Goal: Information Seeking & Learning: Learn about a topic

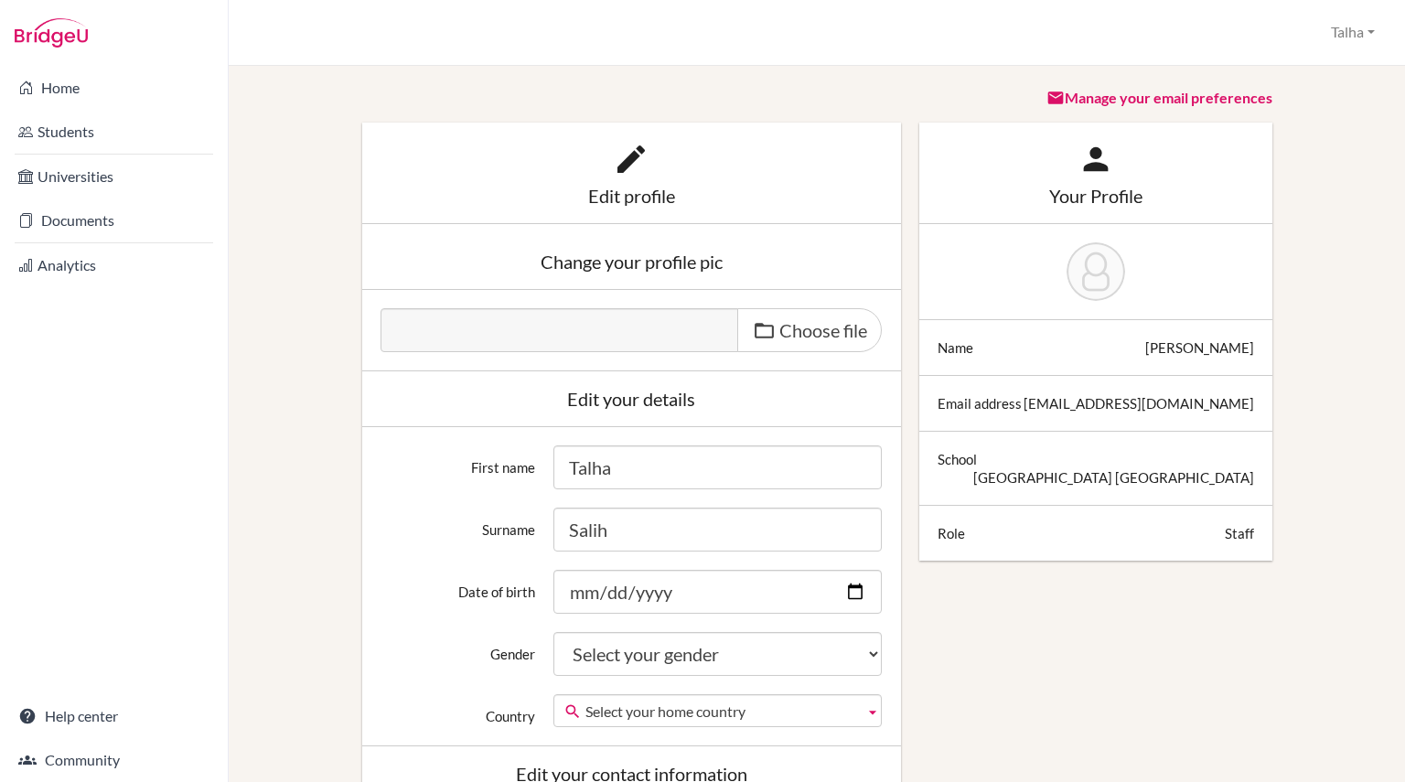
click at [910, 471] on div "Your Profile Name Talha Salih Email address talha.salih@enishi.ac.jp School Eni…" at bounding box center [1095, 360] width 371 height 475
click at [126, 75] on link "Home" at bounding box center [114, 87] width 220 height 37
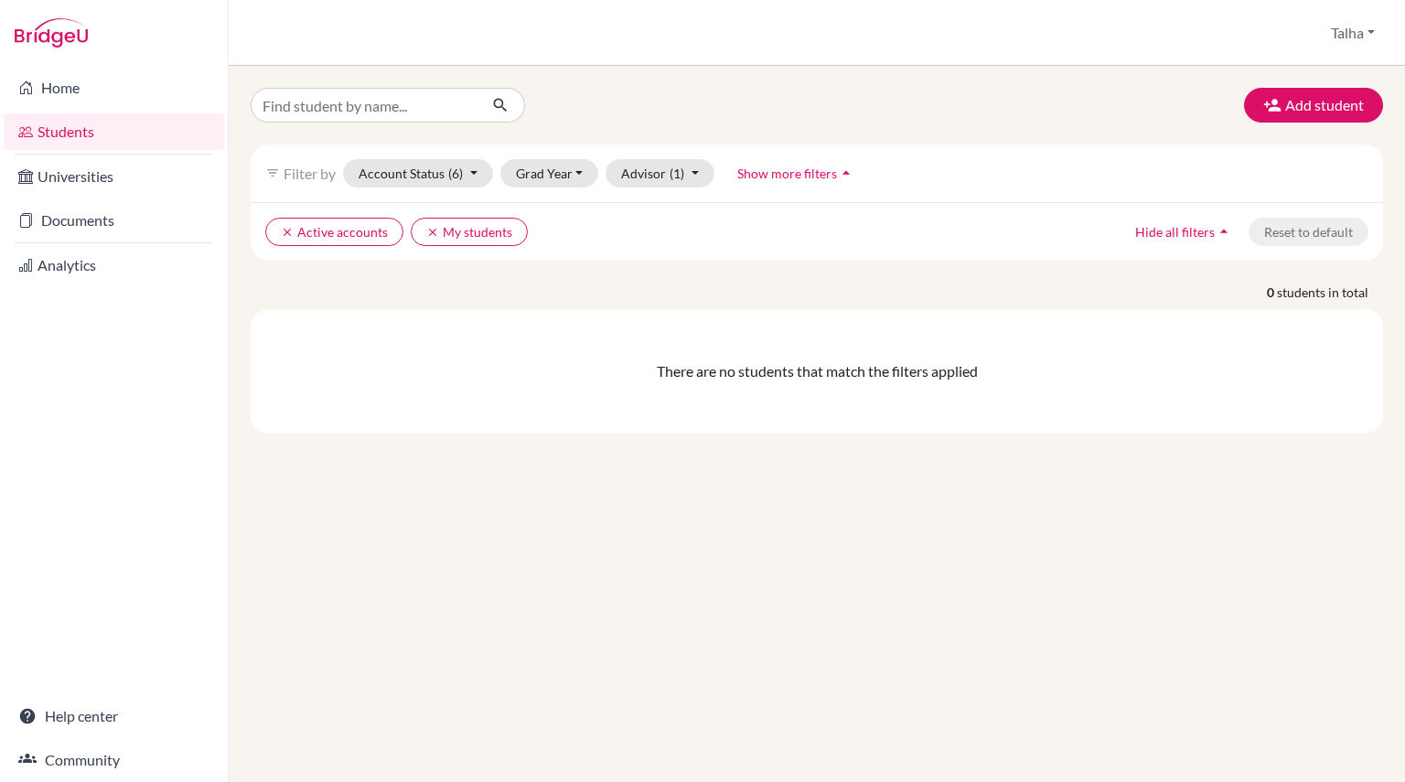
click at [390, 87] on div "Add student filter_list Filter by Account Status (6) Active accounts done Archi…" at bounding box center [817, 424] width 1176 height 716
click at [384, 101] on input "Find student by name..." at bounding box center [364, 105] width 227 height 35
type input "musab"
click at [458, 110] on input "musab" at bounding box center [364, 105] width 227 height 35
click at [292, 230] on icon "clear" at bounding box center [287, 232] width 13 height 13
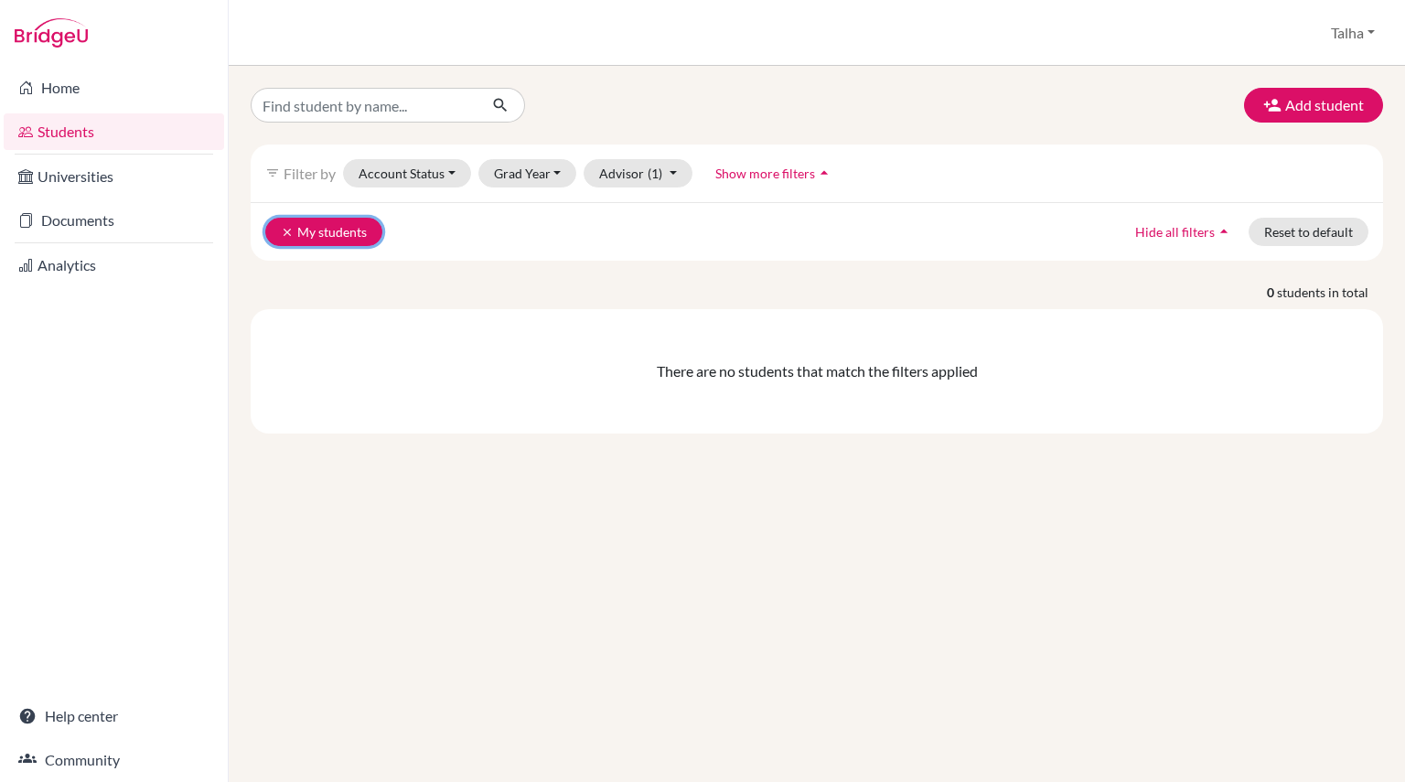
click at [282, 229] on icon "clear" at bounding box center [287, 232] width 13 height 13
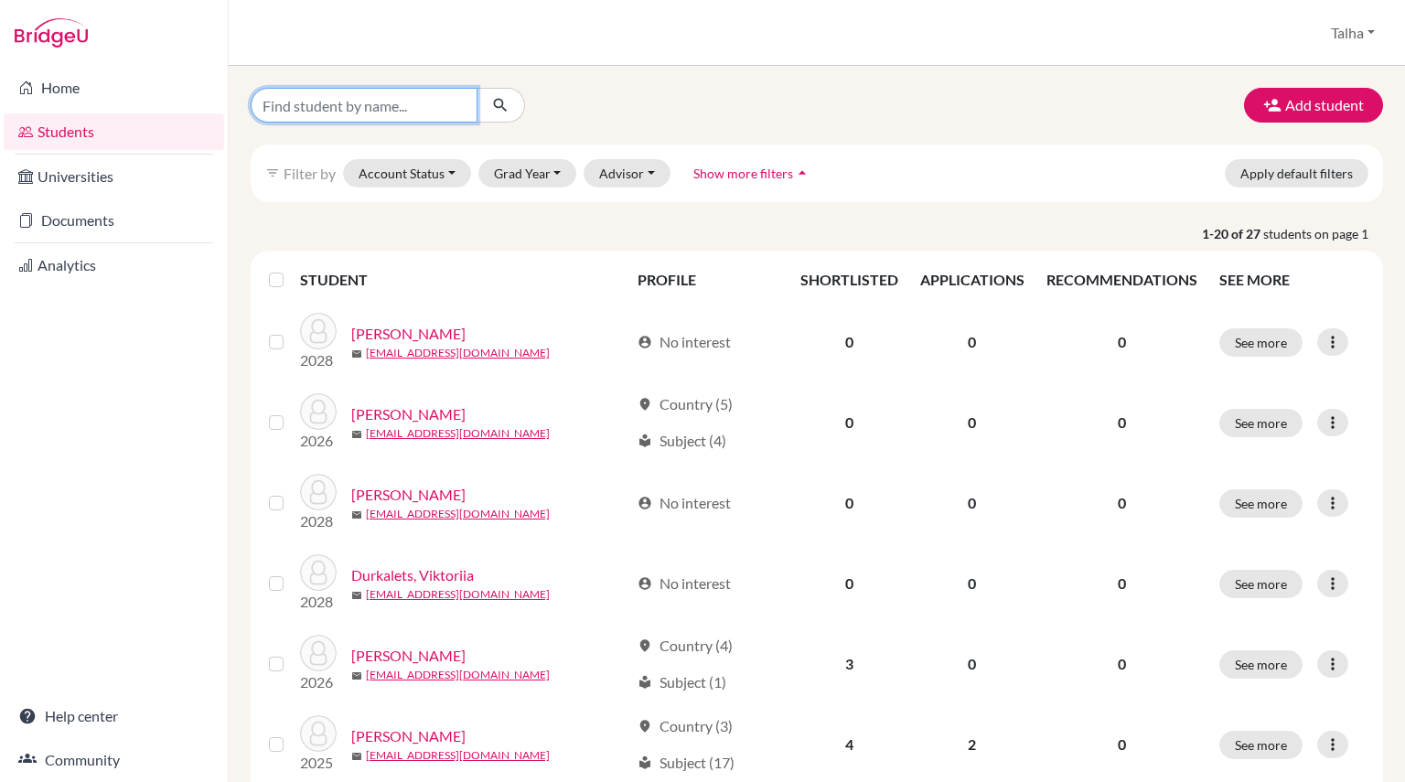
click at [433, 114] on input "Find student by name..." at bounding box center [364, 105] width 227 height 35
type input "musab"
click button "submit" at bounding box center [500, 105] width 48 height 35
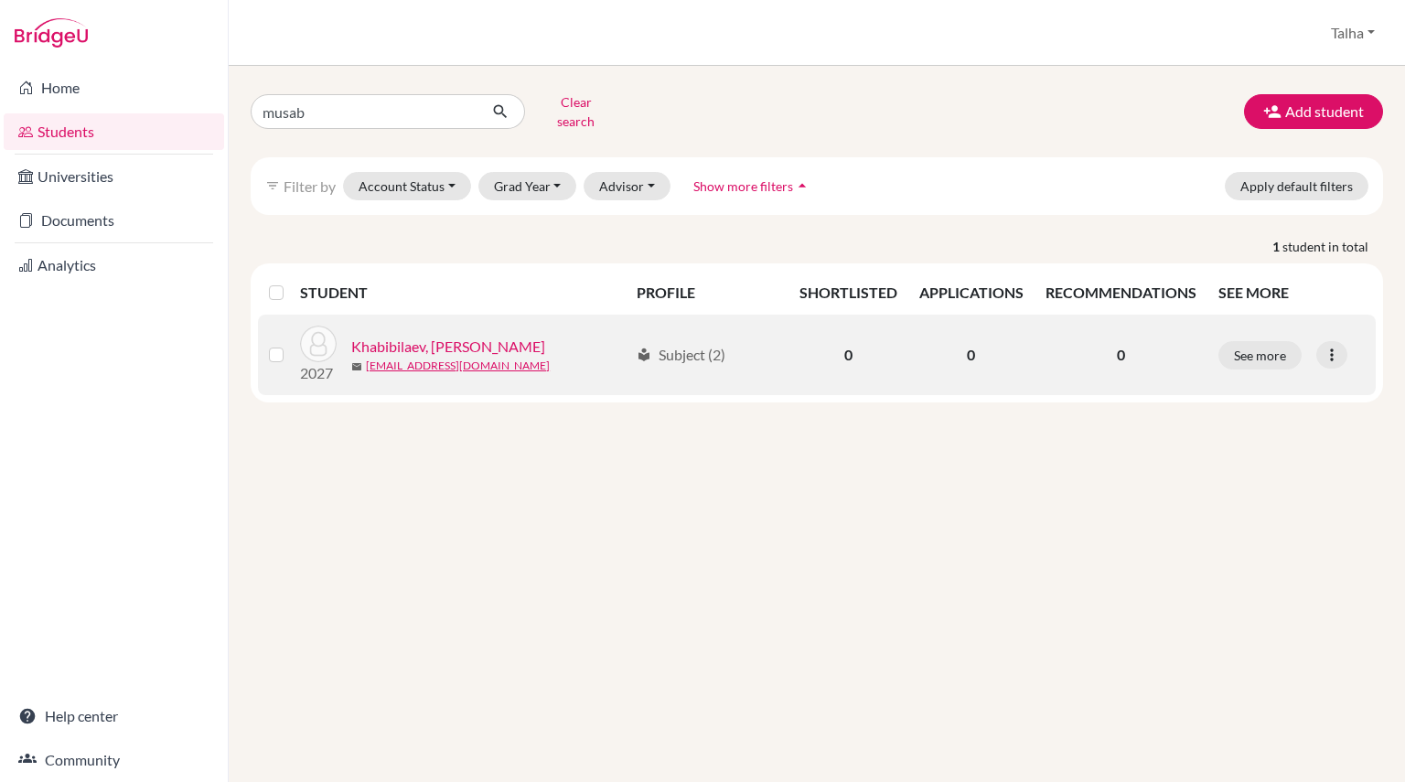
click at [479, 336] on link "Khabibilaev, Burak Musab" at bounding box center [448, 347] width 194 height 22
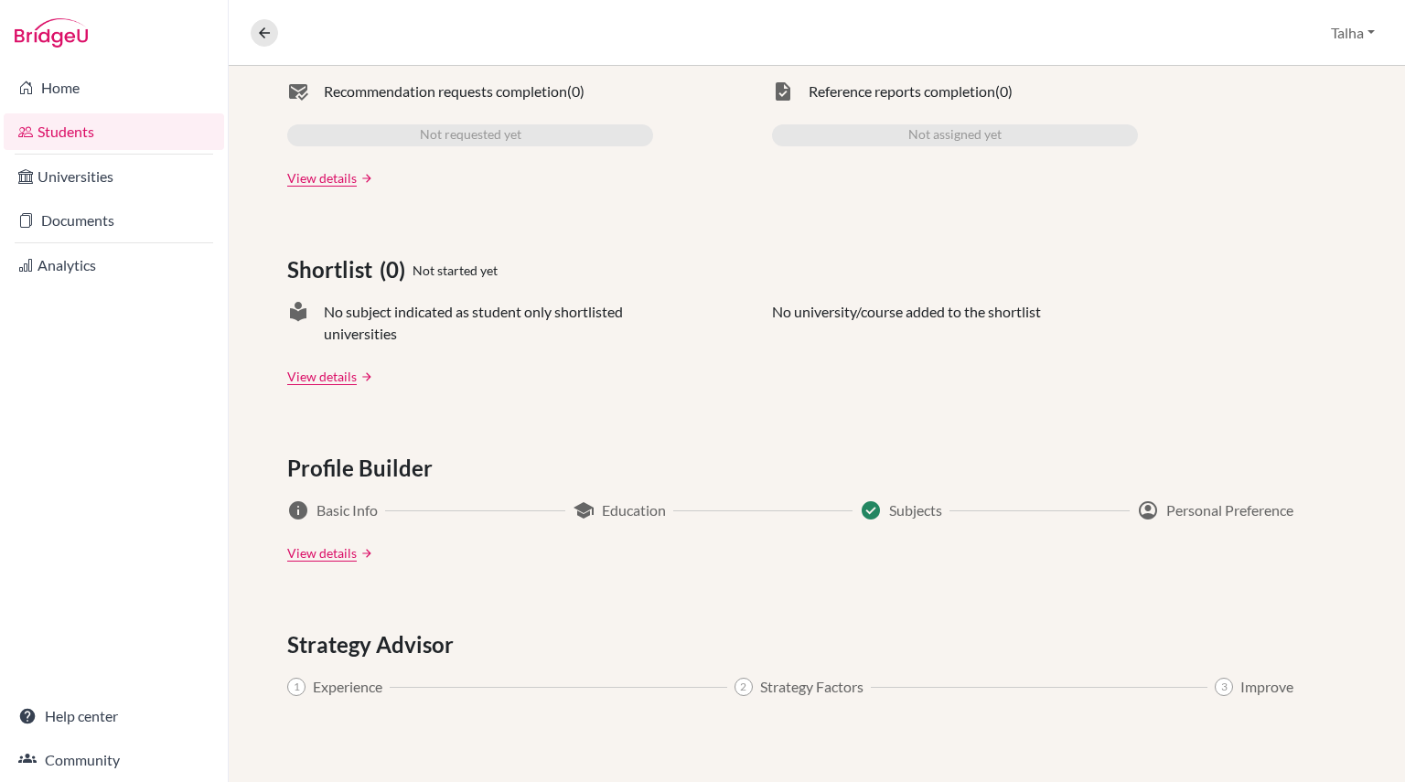
scroll to position [827, 0]
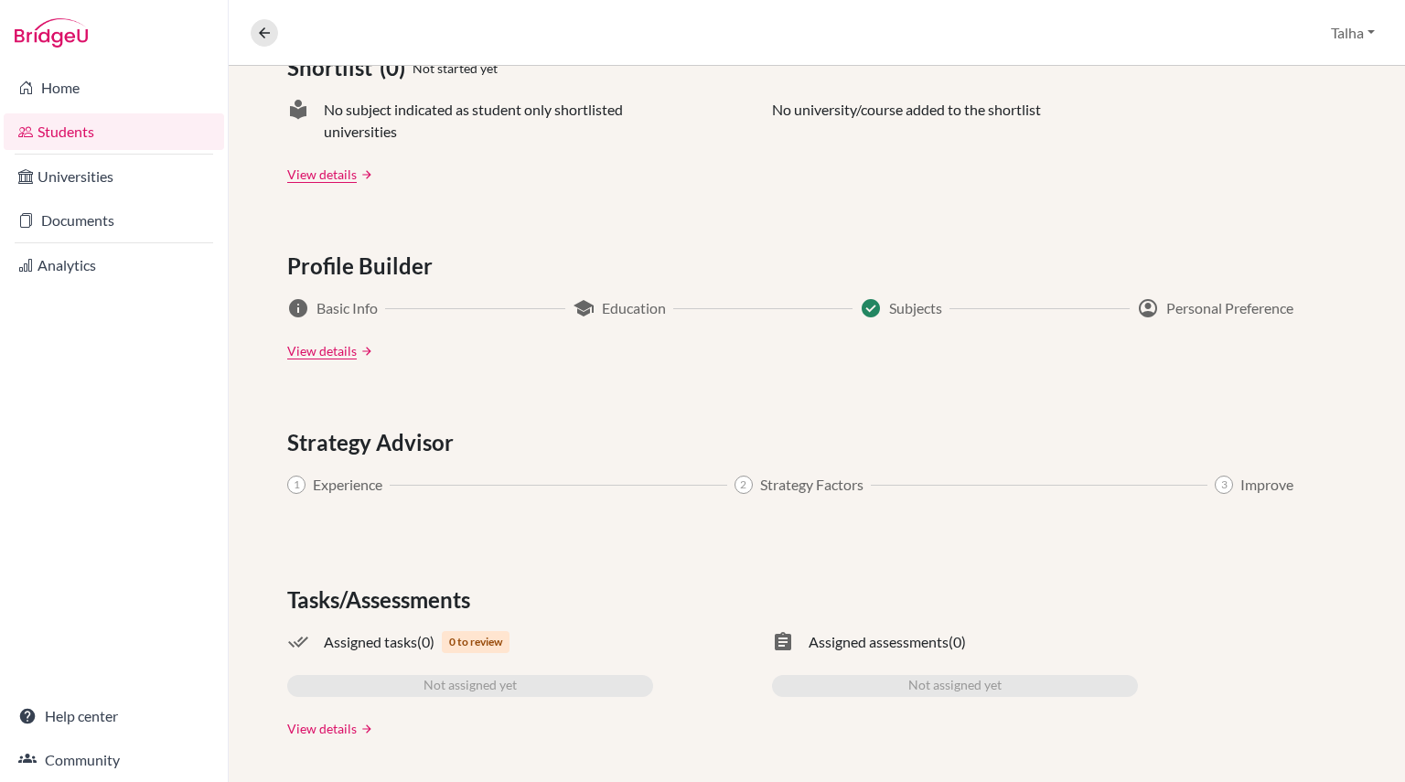
click at [330, 722] on link "View details" at bounding box center [321, 728] width 69 height 19
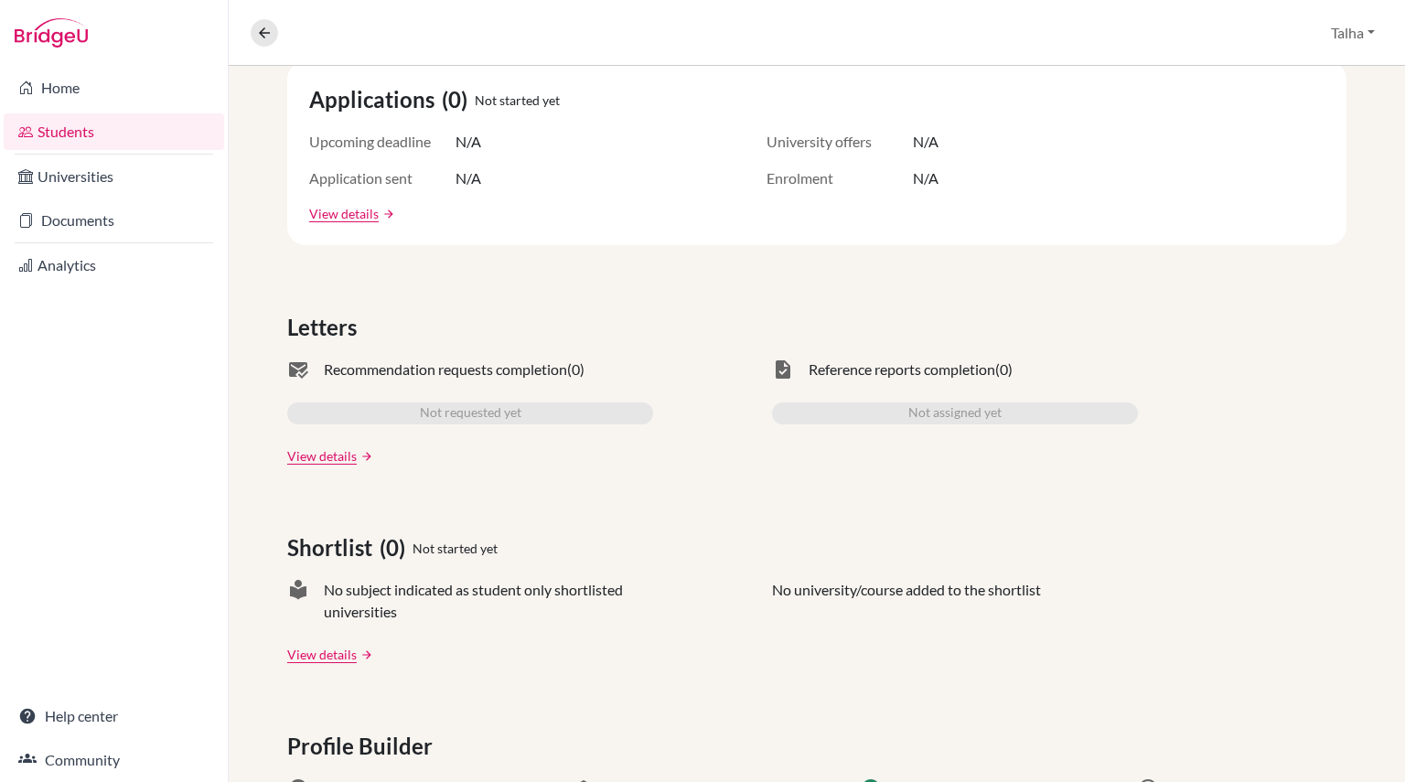
scroll to position [584, 0]
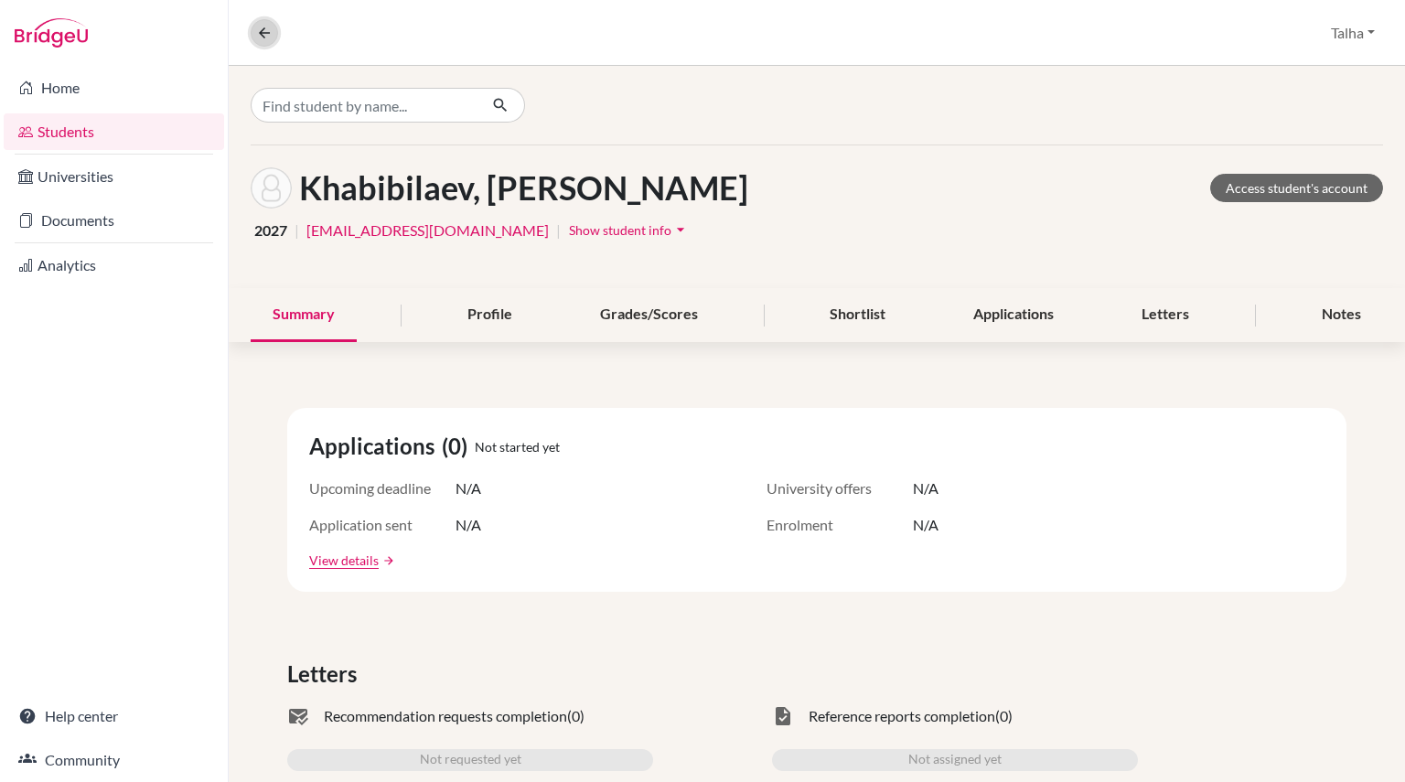
click at [273, 33] on button at bounding box center [264, 32] width 27 height 27
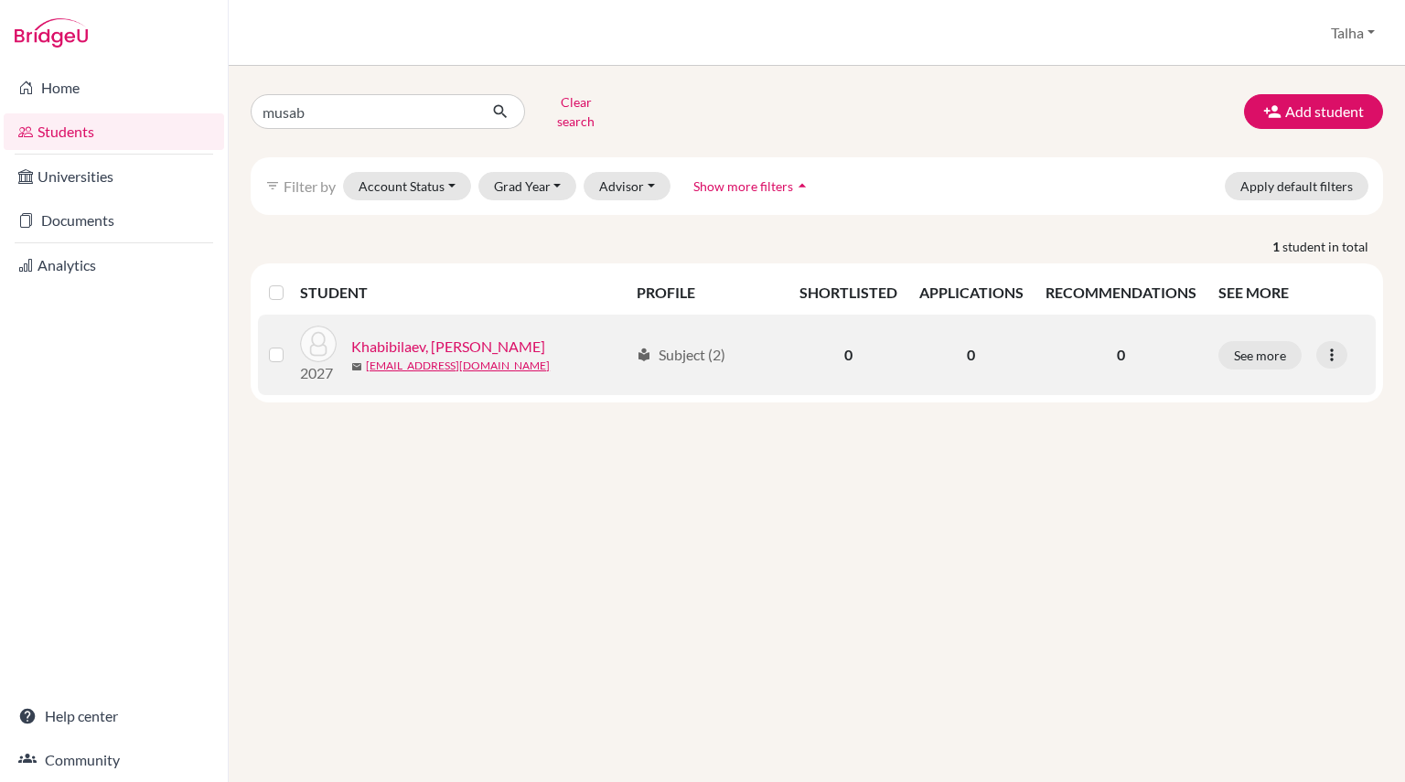
click at [450, 336] on link "Khabibilaev, Burak Musab" at bounding box center [448, 347] width 194 height 22
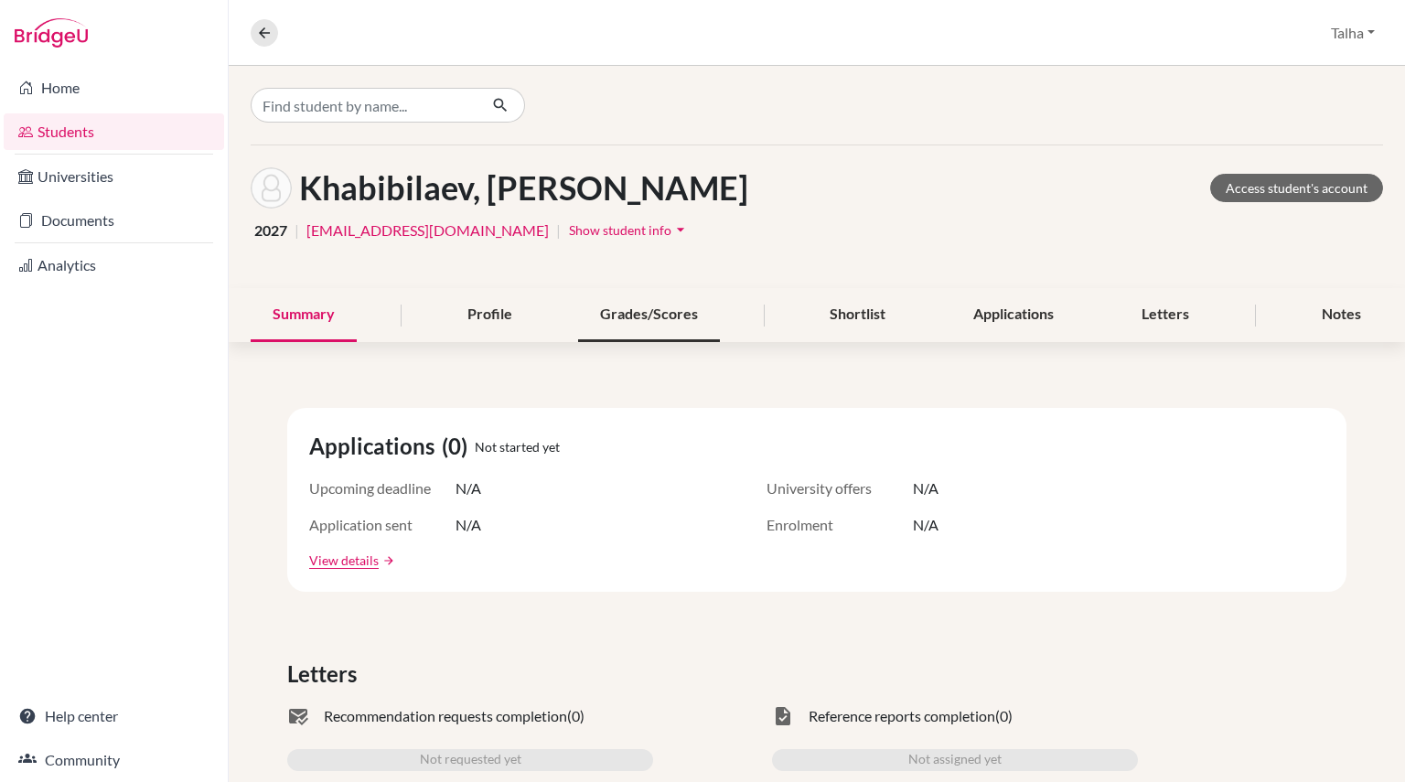
click at [675, 314] on div "Grades/Scores" at bounding box center [649, 315] width 142 height 54
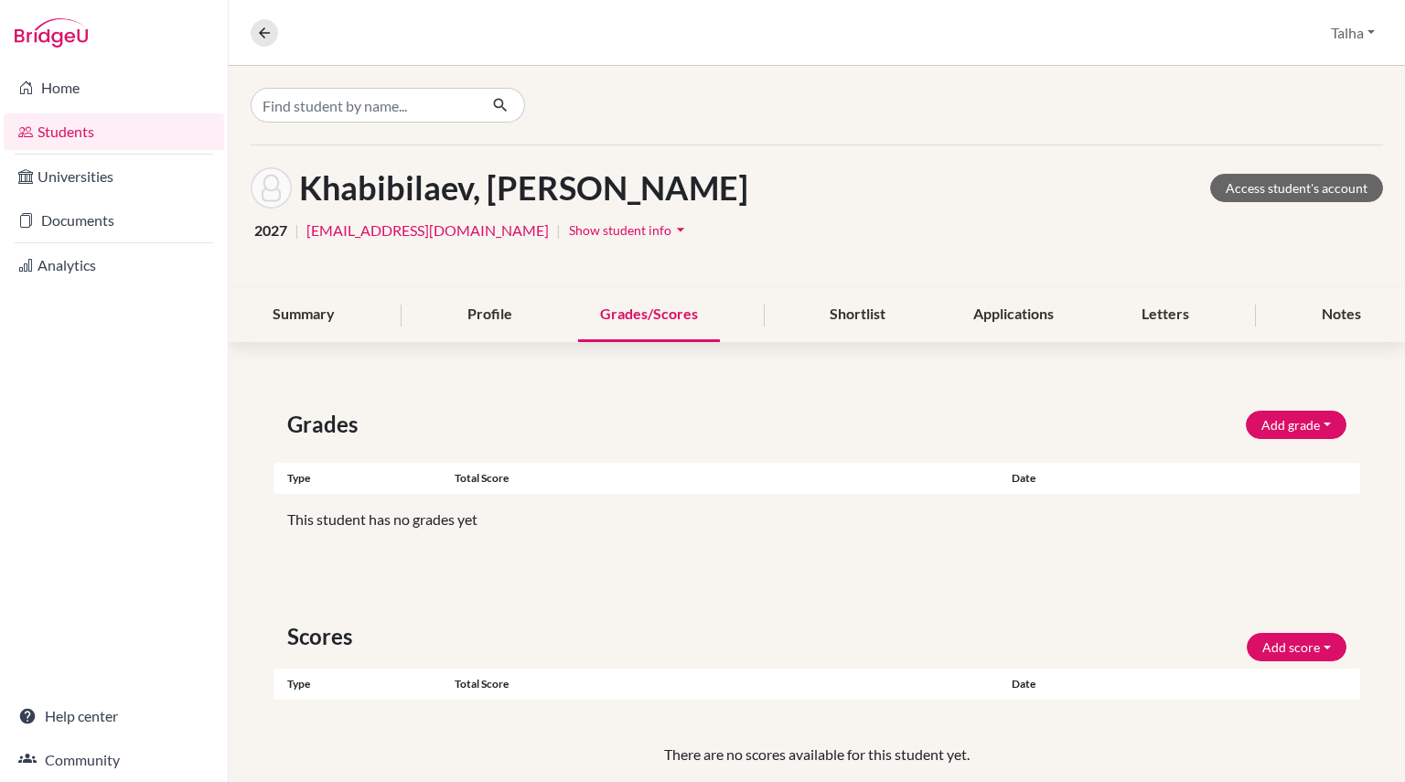
scroll to position [108, 0]
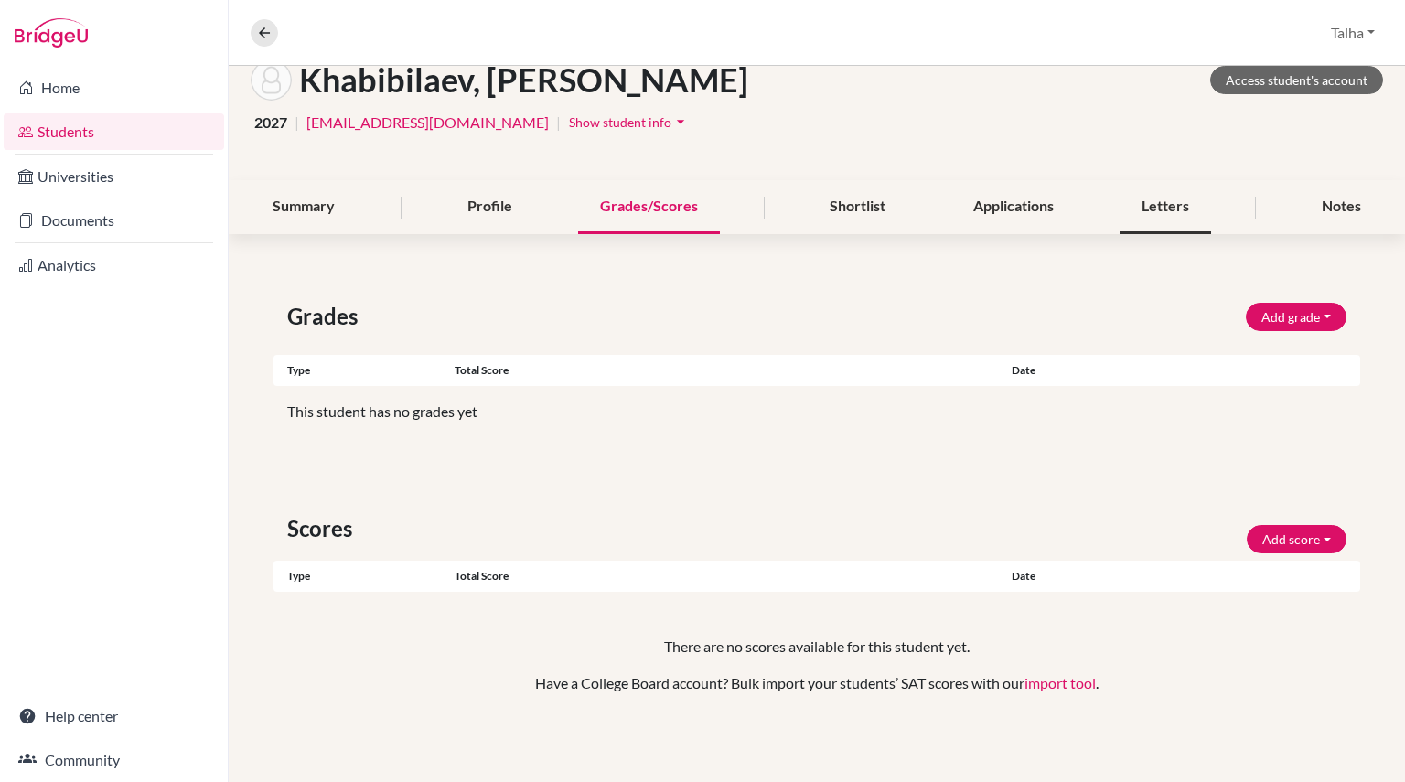
click at [1157, 198] on div "Letters" at bounding box center [1164, 207] width 91 height 54
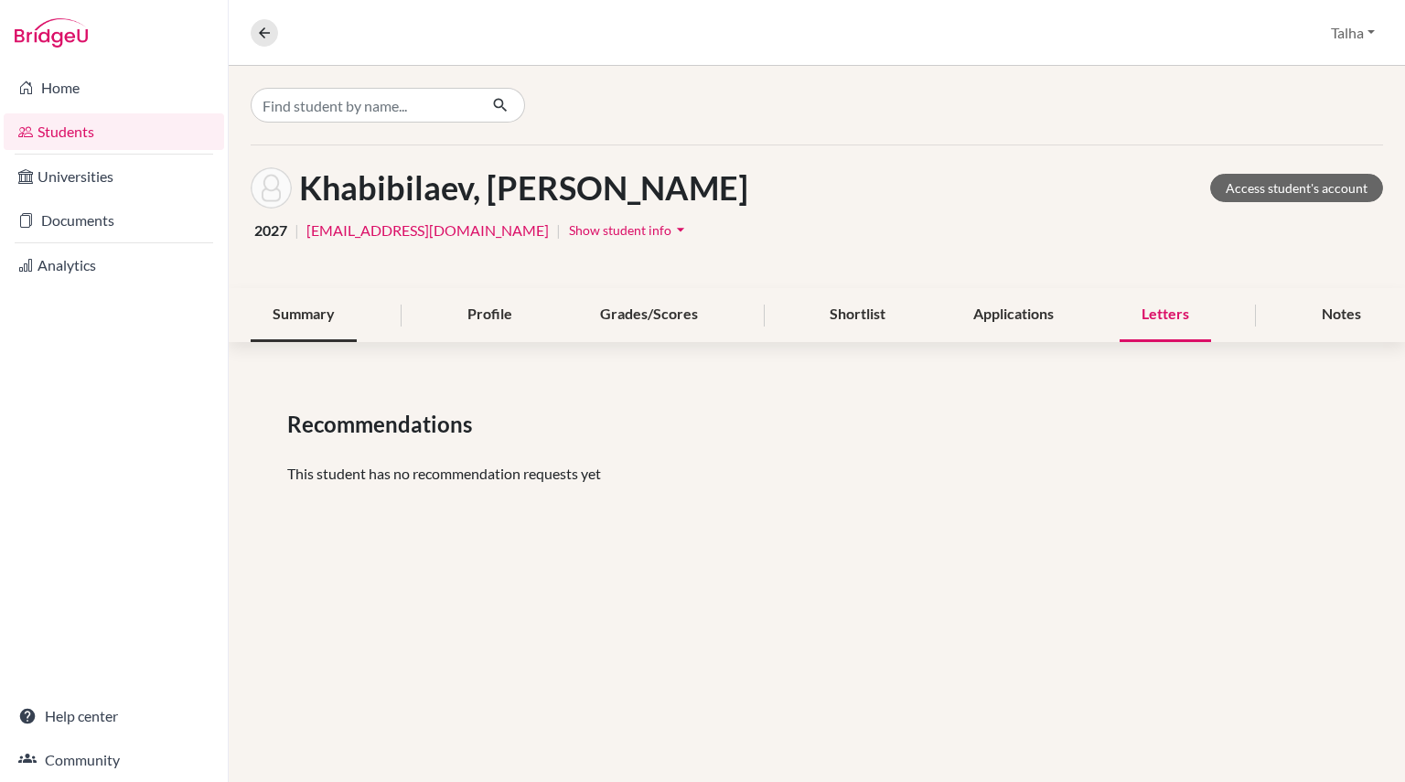
click at [346, 321] on div "Summary" at bounding box center [304, 315] width 106 height 54
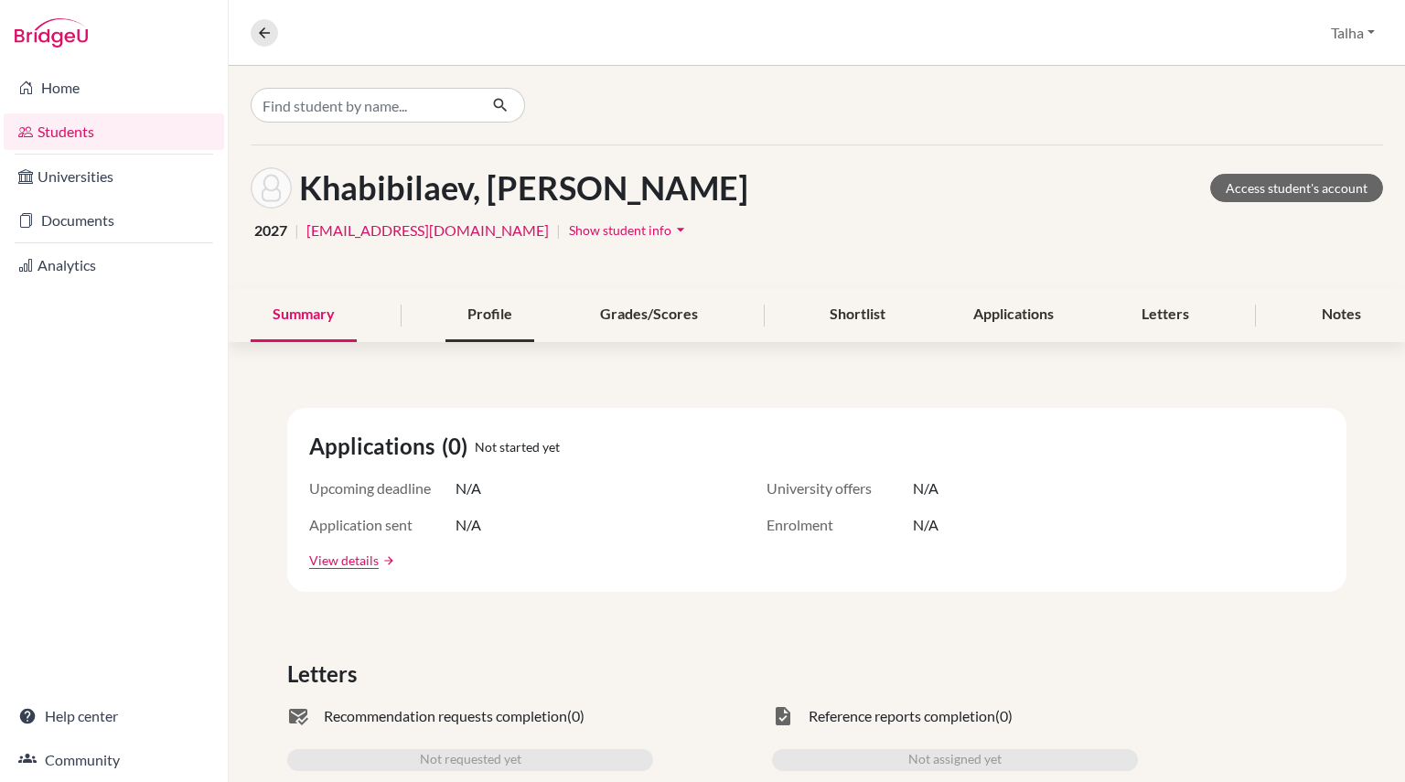
scroll to position [827, 0]
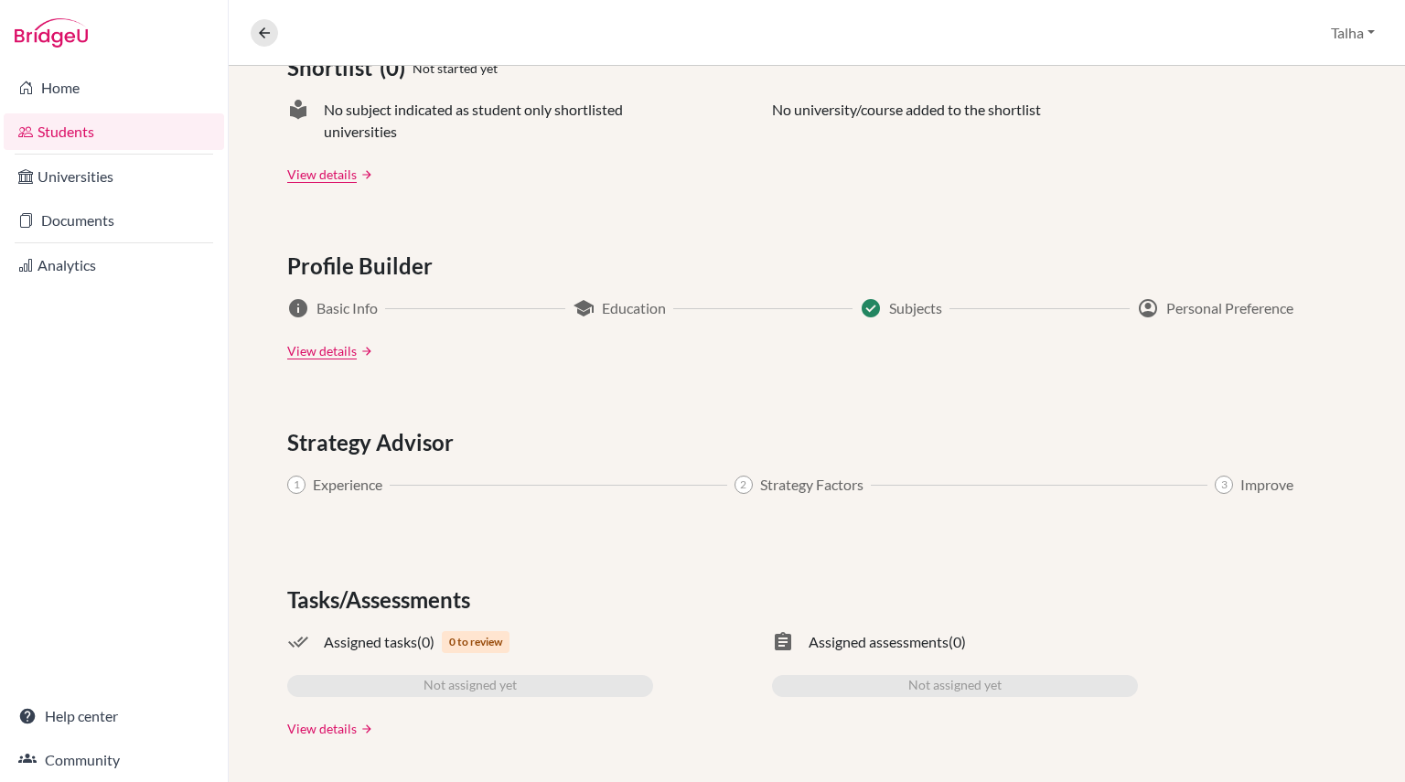
click at [310, 733] on link "View details" at bounding box center [321, 728] width 69 height 19
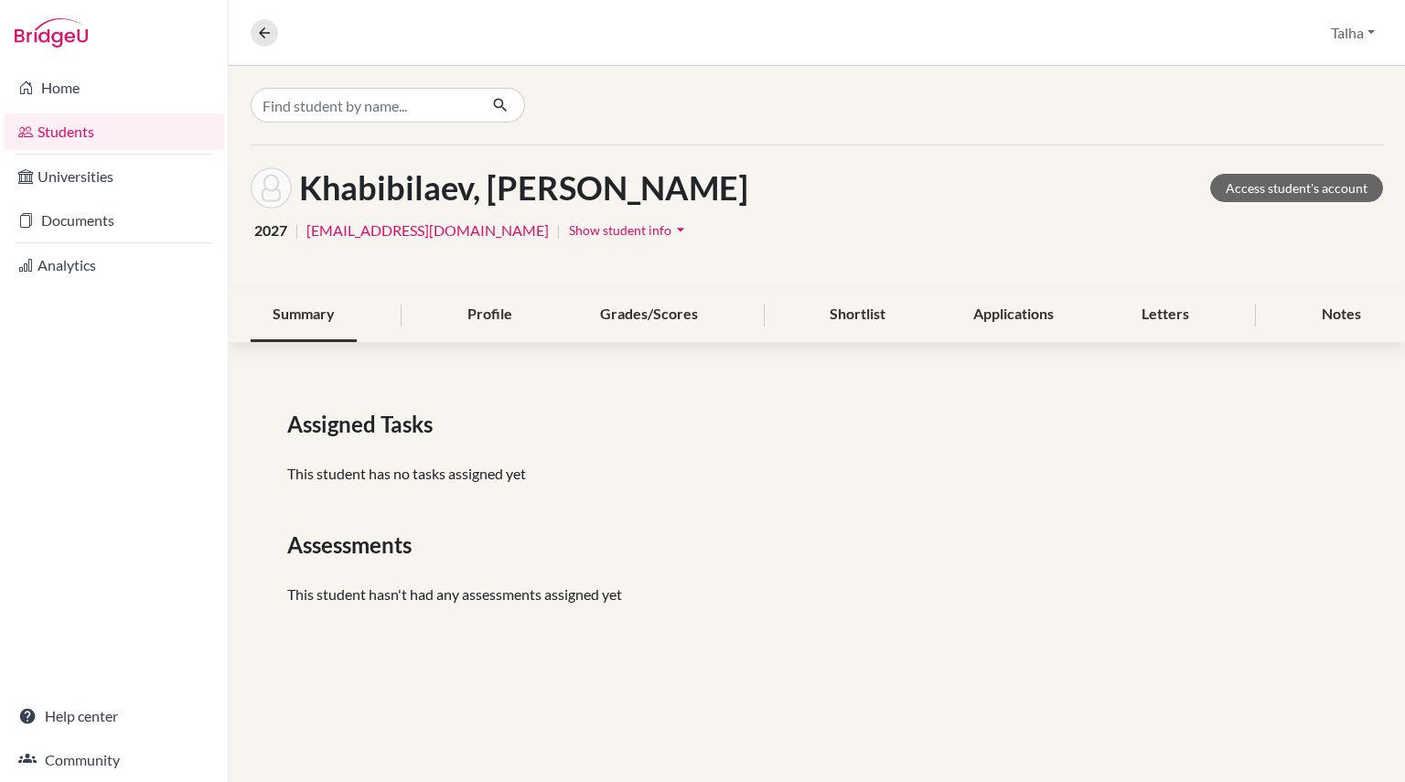
click at [323, 308] on div "Summary" at bounding box center [304, 315] width 106 height 54
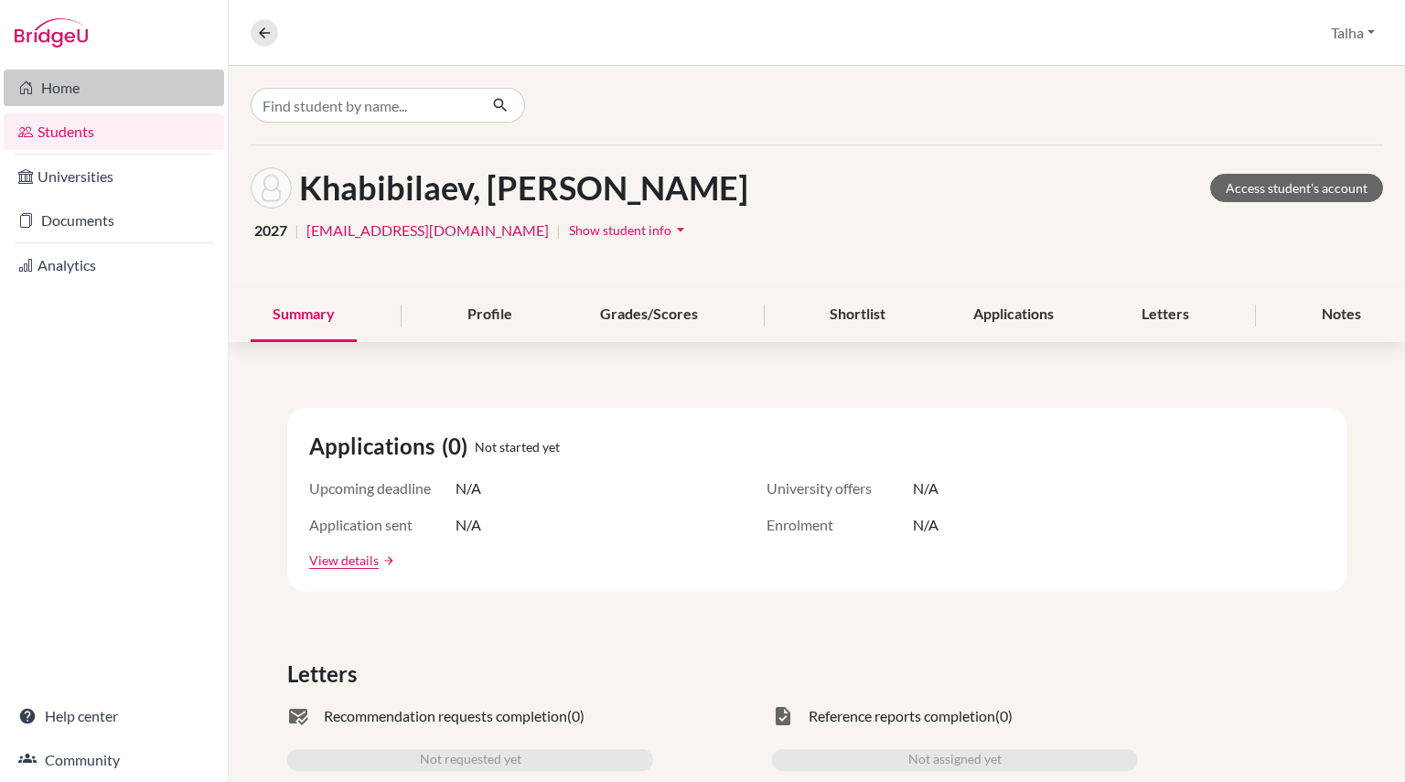
click at [181, 98] on link "Home" at bounding box center [114, 87] width 220 height 37
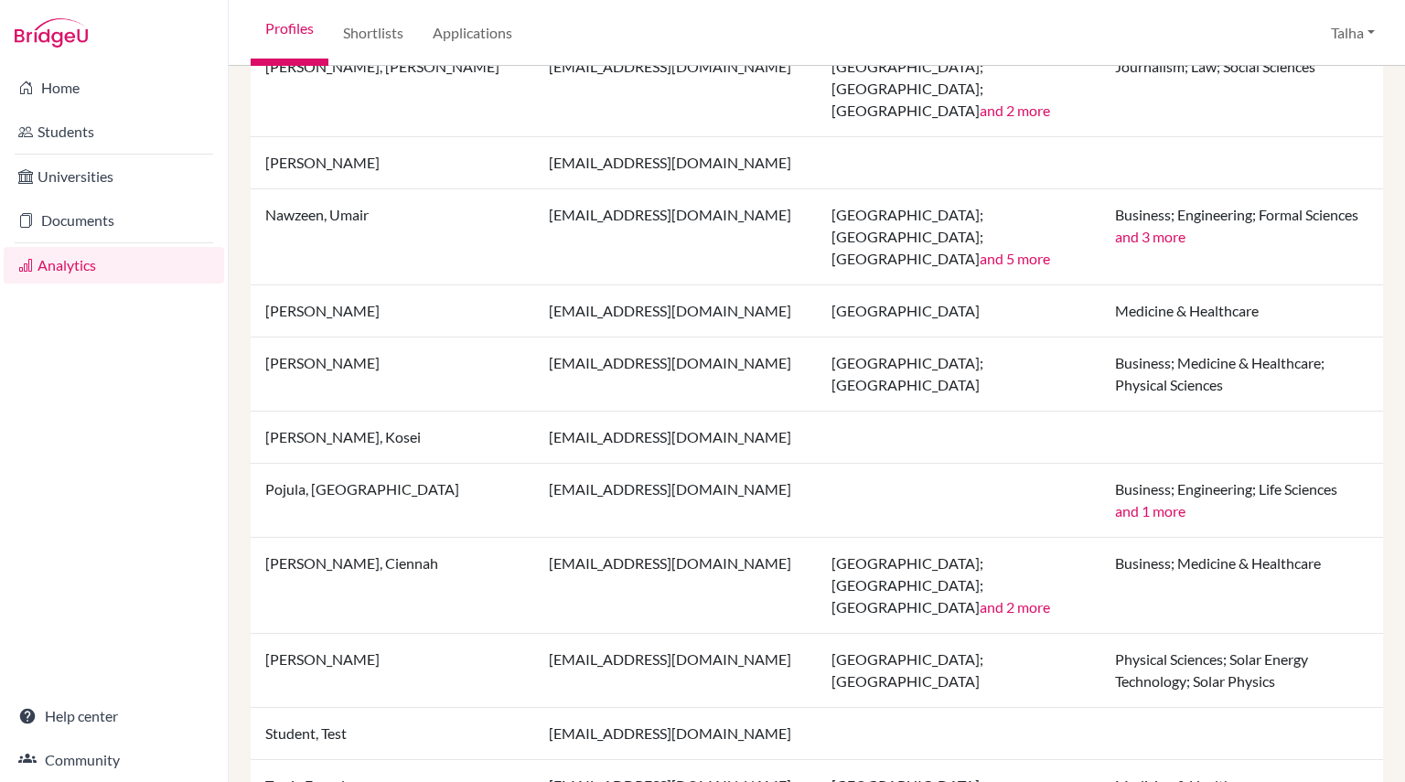
scroll to position [1411, 0]
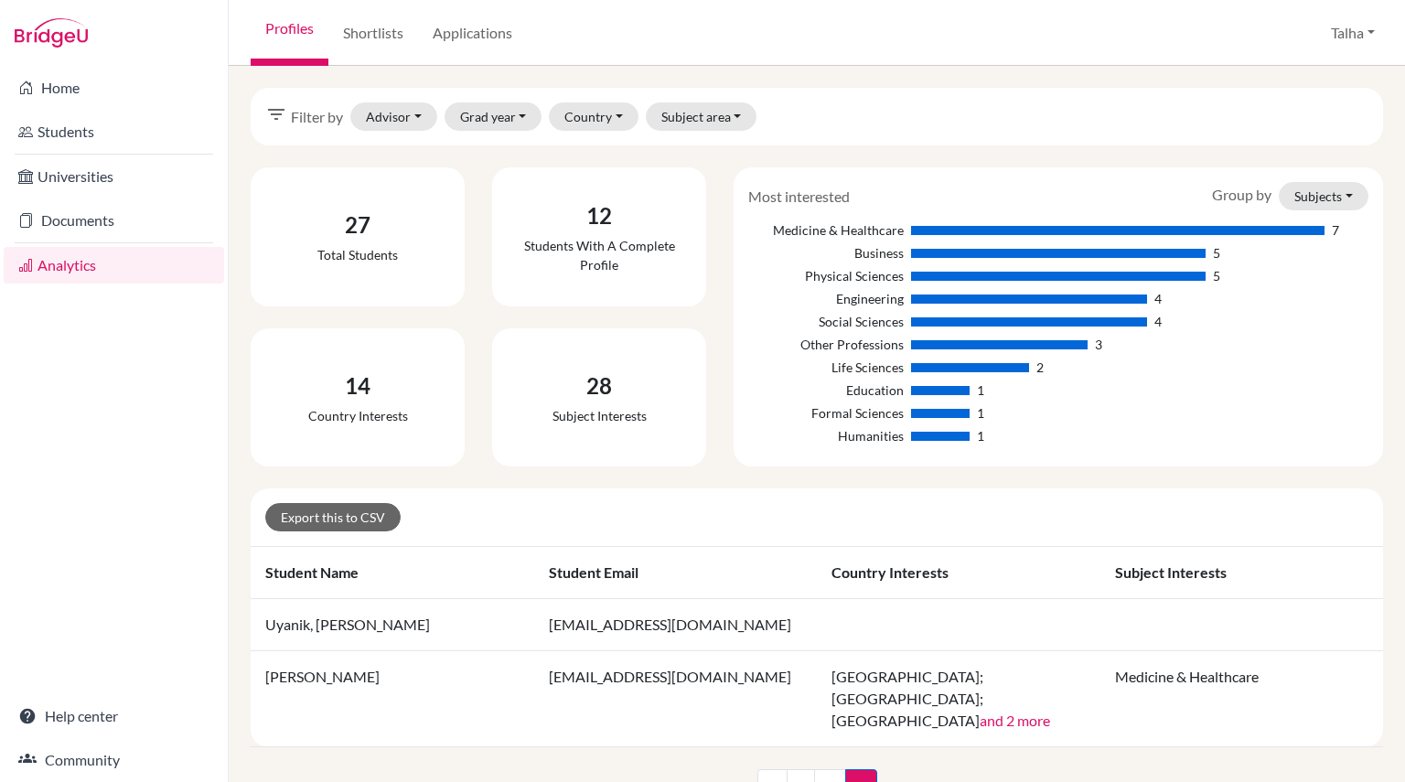
scroll to position [15, 0]
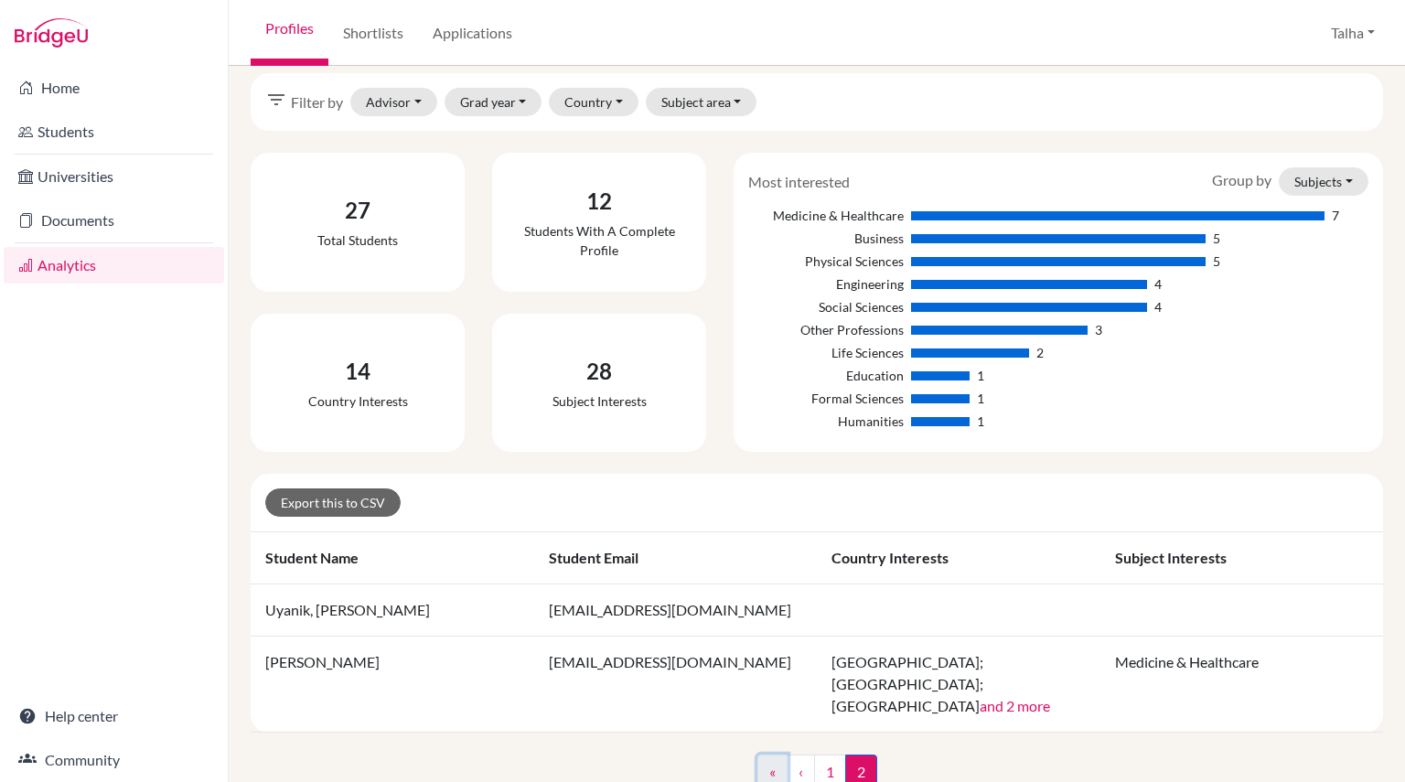
click at [768, 754] on link "«" at bounding box center [772, 771] width 30 height 35
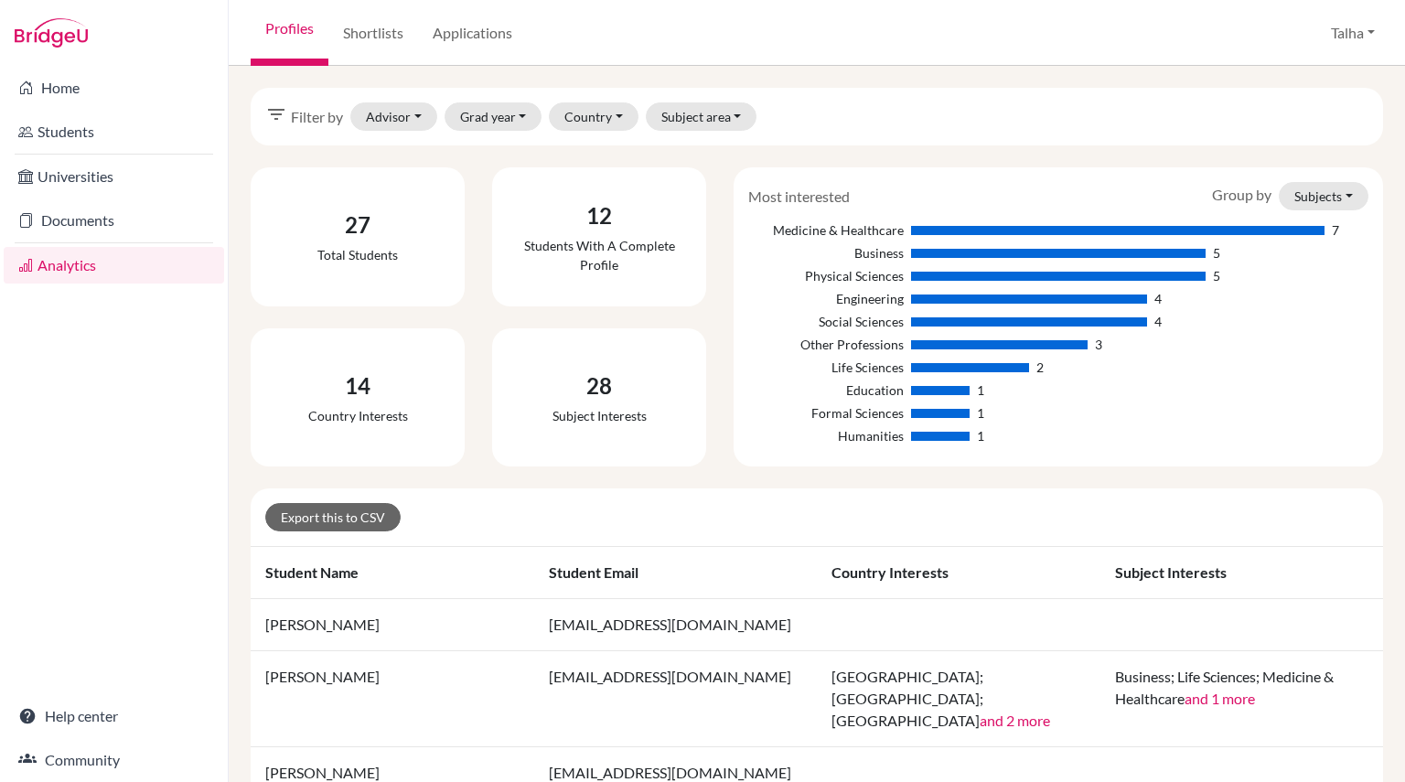
click at [702, 513] on div "Export this to CSV" at bounding box center [816, 517] width 1103 height 28
click at [157, 133] on link "Students" at bounding box center [114, 131] width 220 height 37
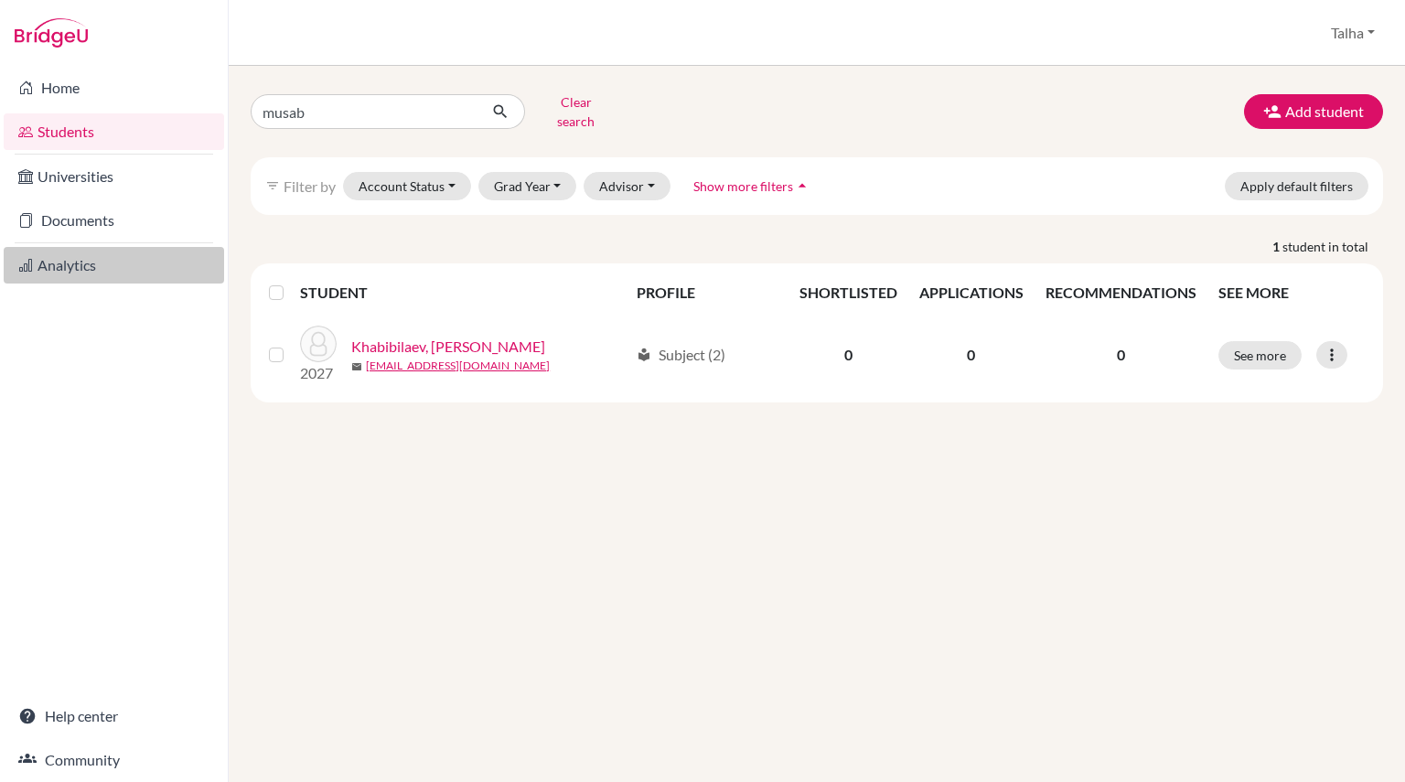
click at [145, 264] on link "Analytics" at bounding box center [114, 265] width 220 height 37
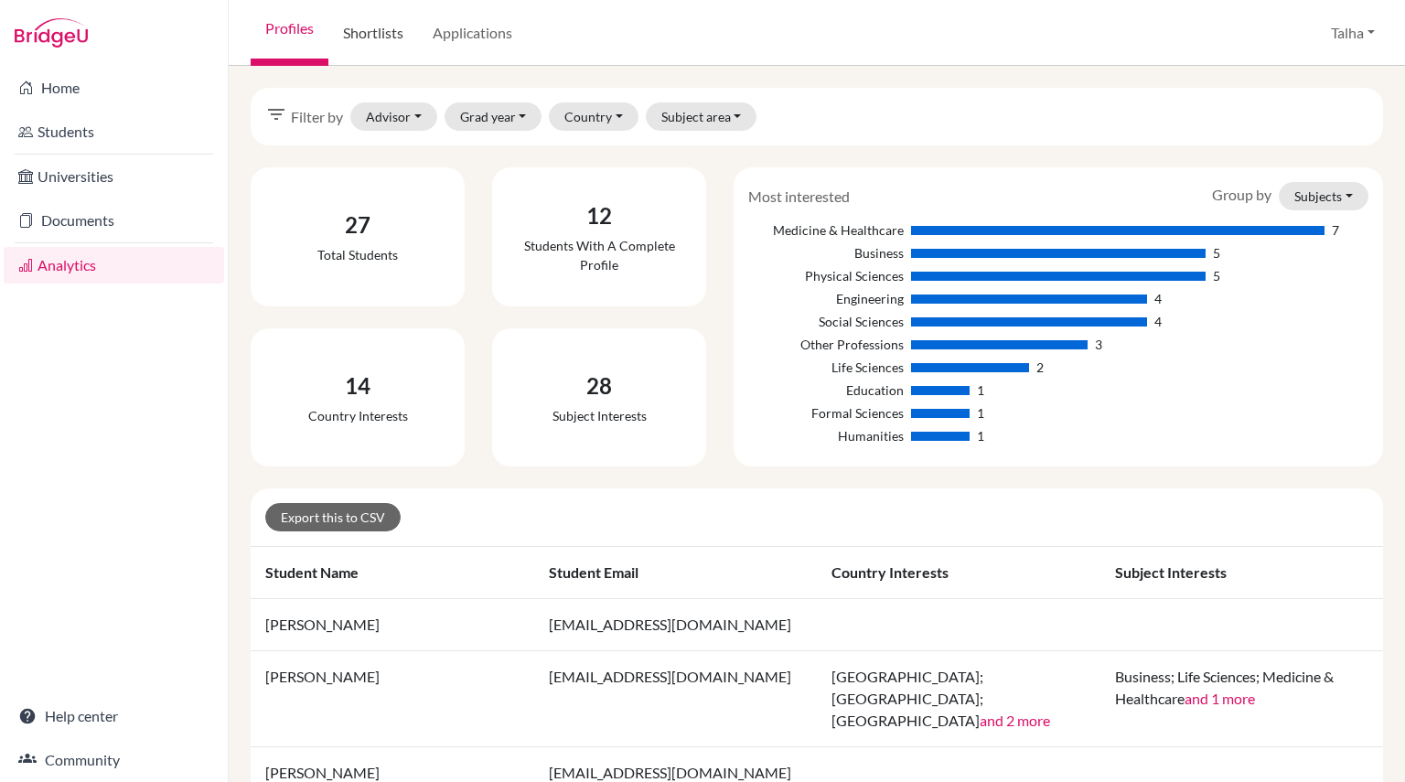
click at [383, 30] on link "Shortlists" at bounding box center [373, 33] width 90 height 66
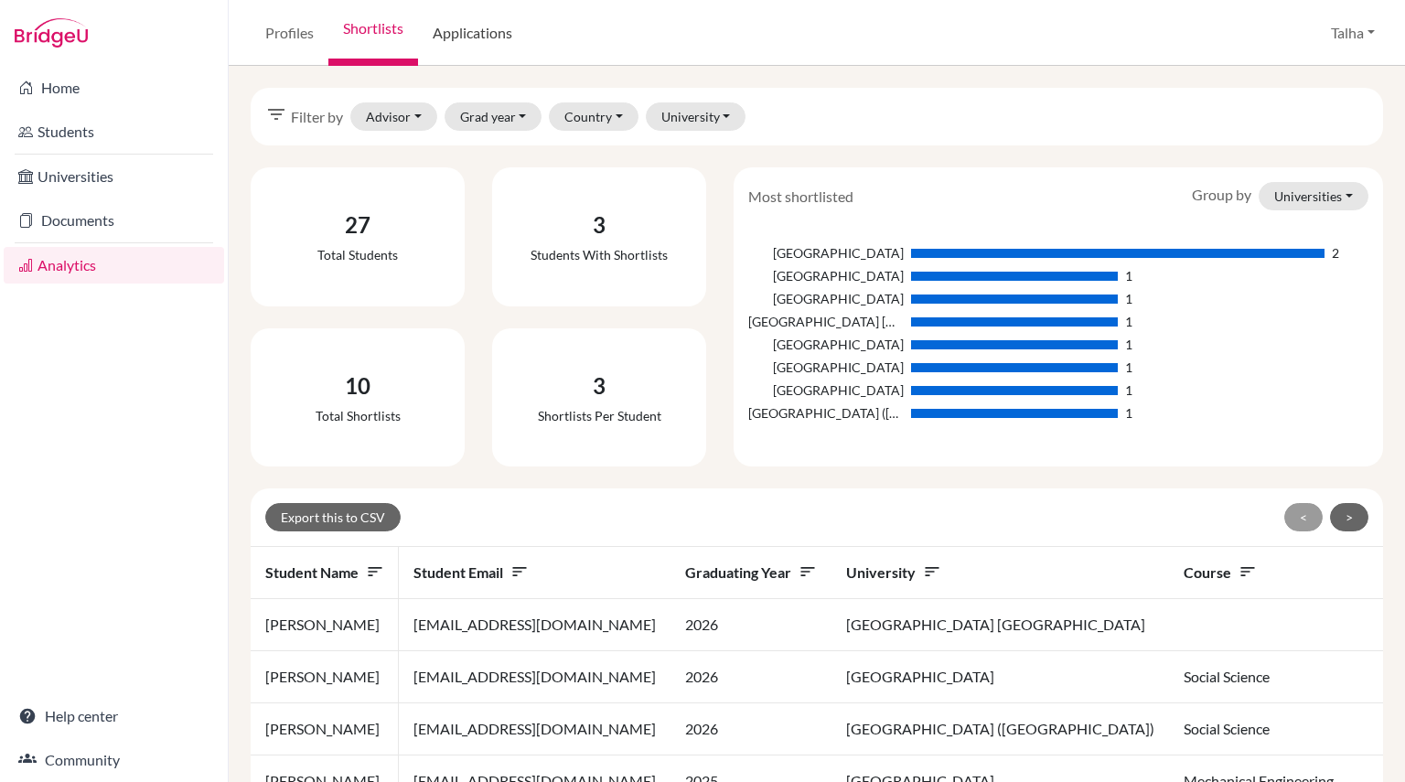
click at [489, 53] on link "Applications" at bounding box center [472, 33] width 109 height 66
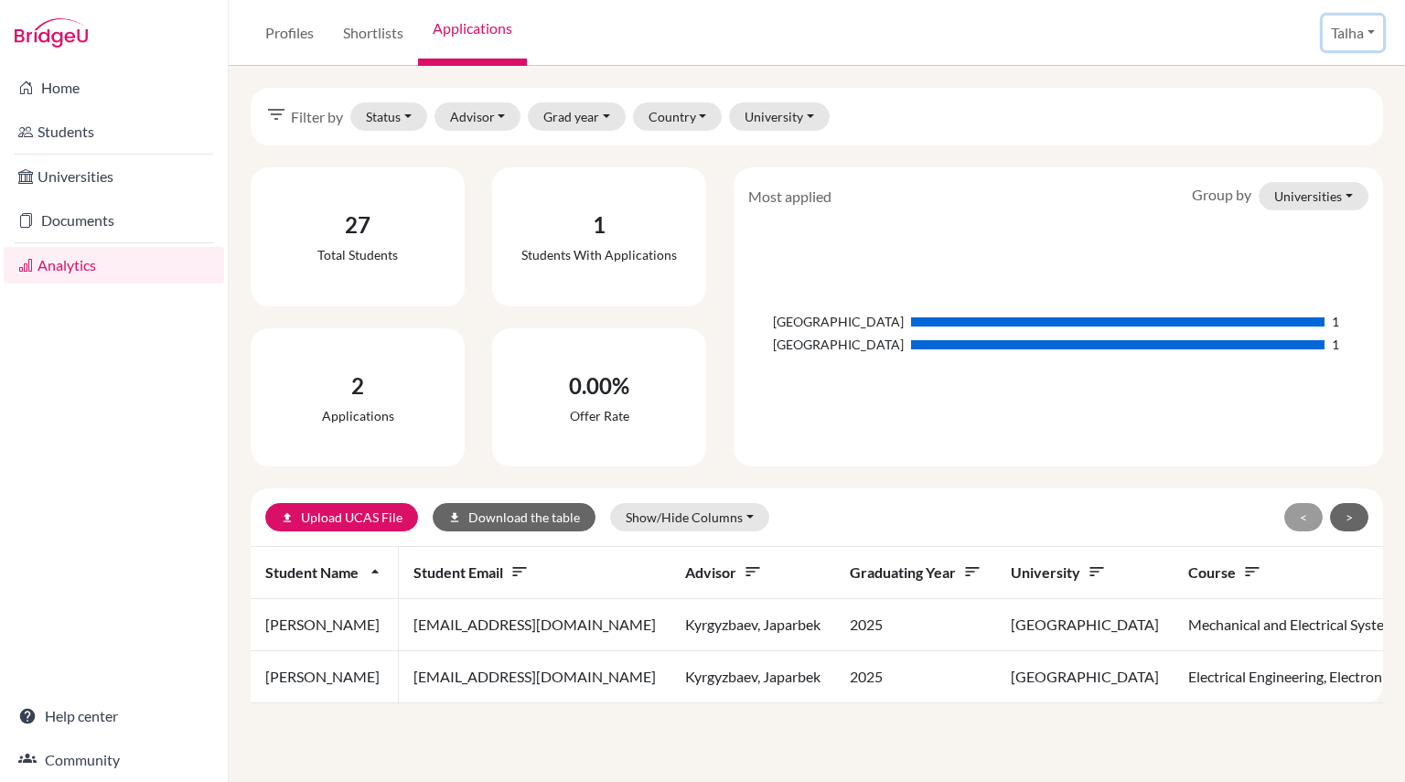
click at [1345, 27] on button "Talha" at bounding box center [1352, 33] width 60 height 35
click at [1300, 69] on link "Profile" at bounding box center [1313, 74] width 144 height 29
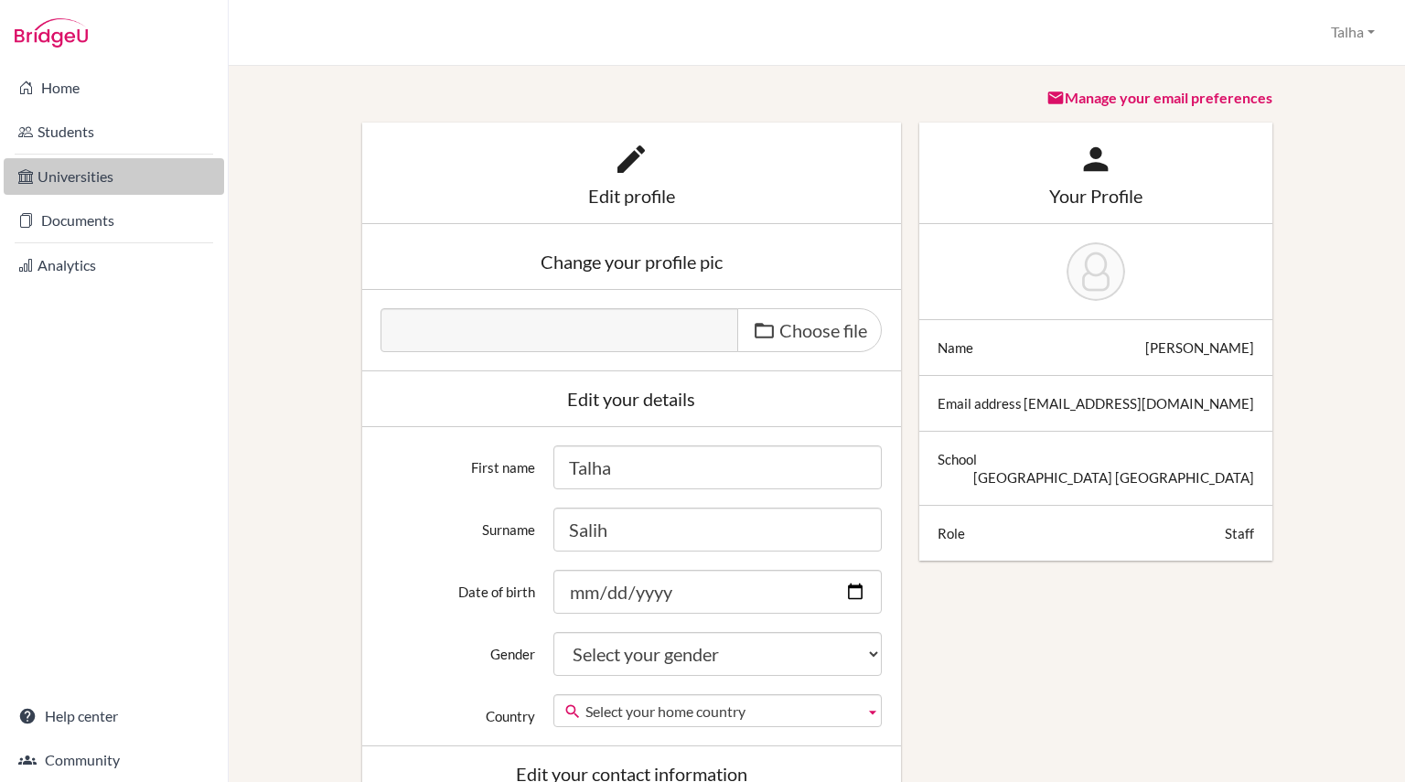
click at [116, 173] on link "Universities" at bounding box center [114, 176] width 220 height 37
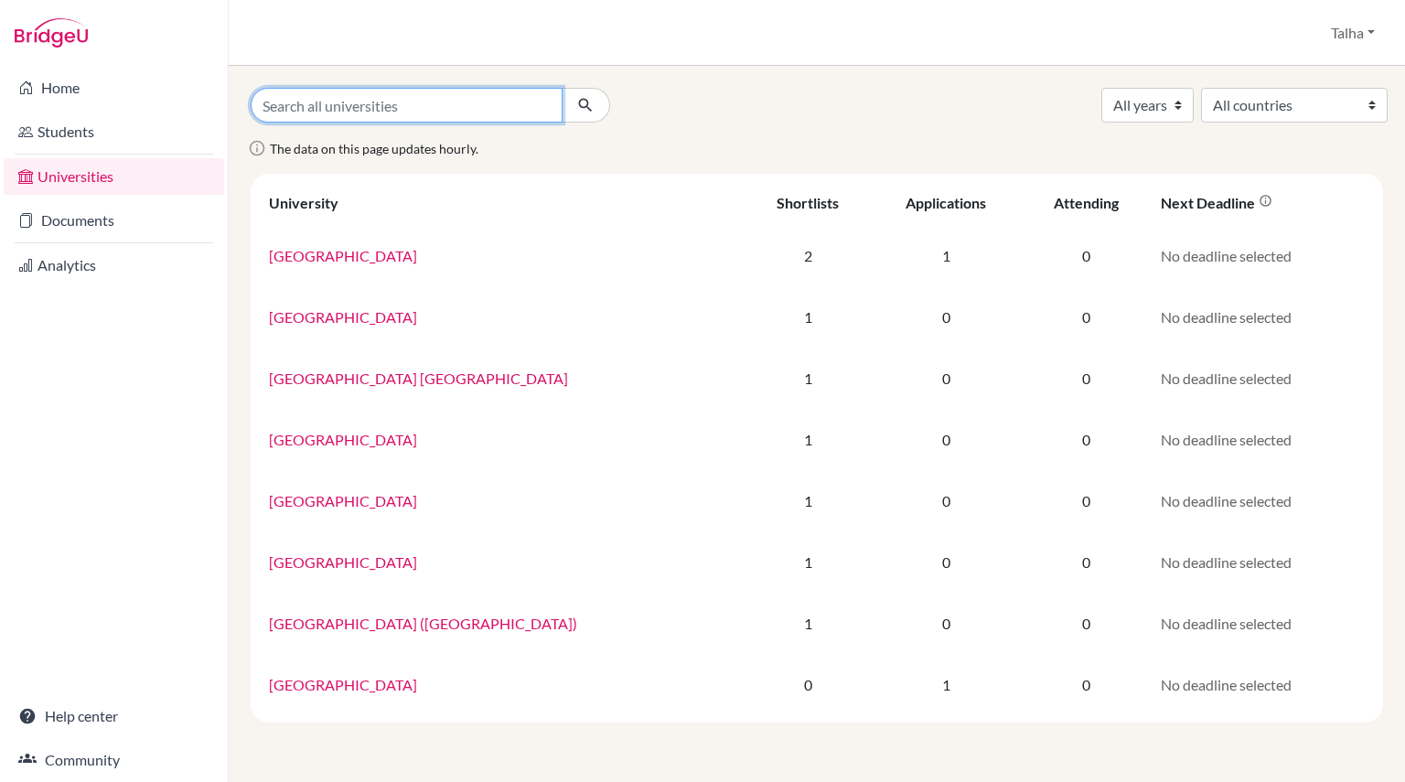
click at [442, 110] on input "Search all universities" at bounding box center [407, 105] width 312 height 35
click at [702, 103] on div "All years 2028 2027 2026 2025 All countries Australia Japan Malaysia" at bounding box center [817, 105] width 1160 height 35
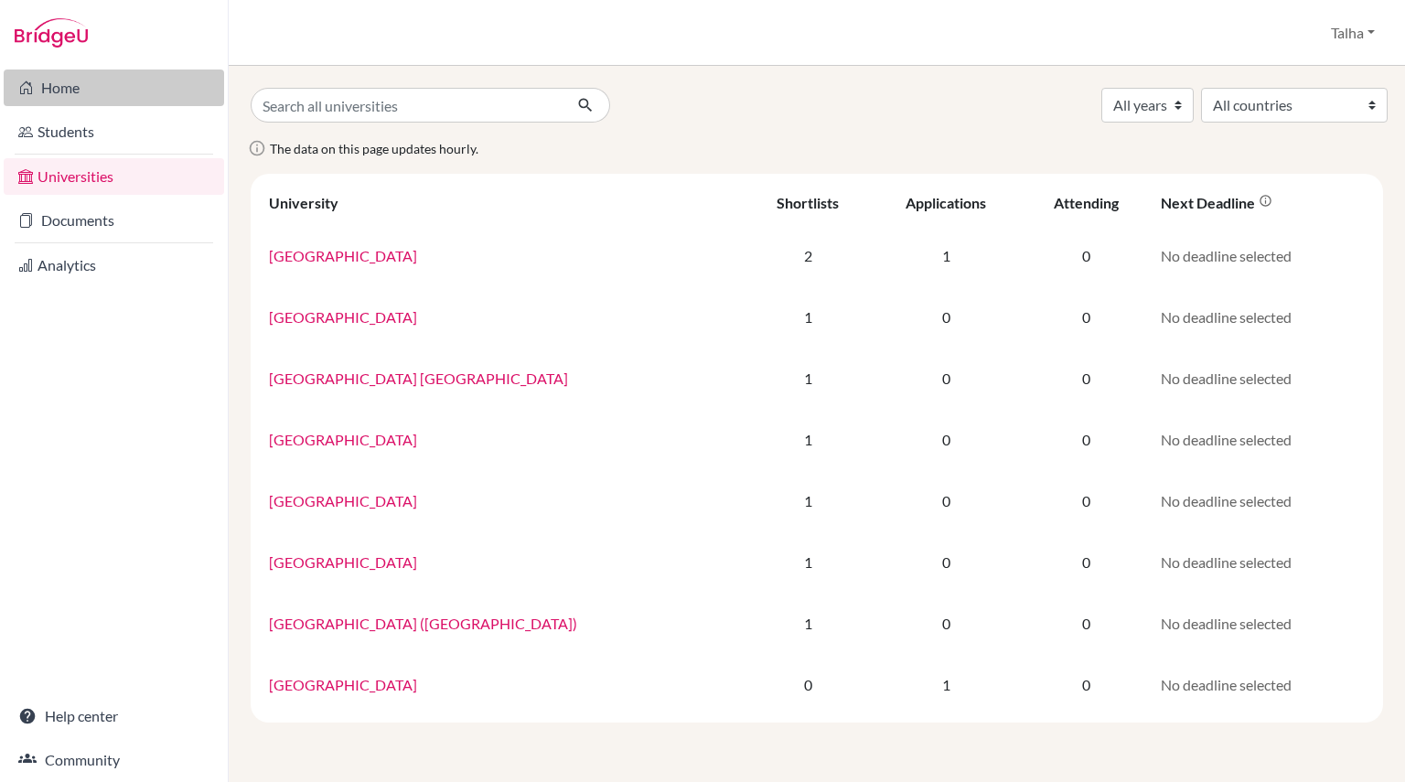
click at [165, 86] on link "Home" at bounding box center [114, 87] width 220 height 37
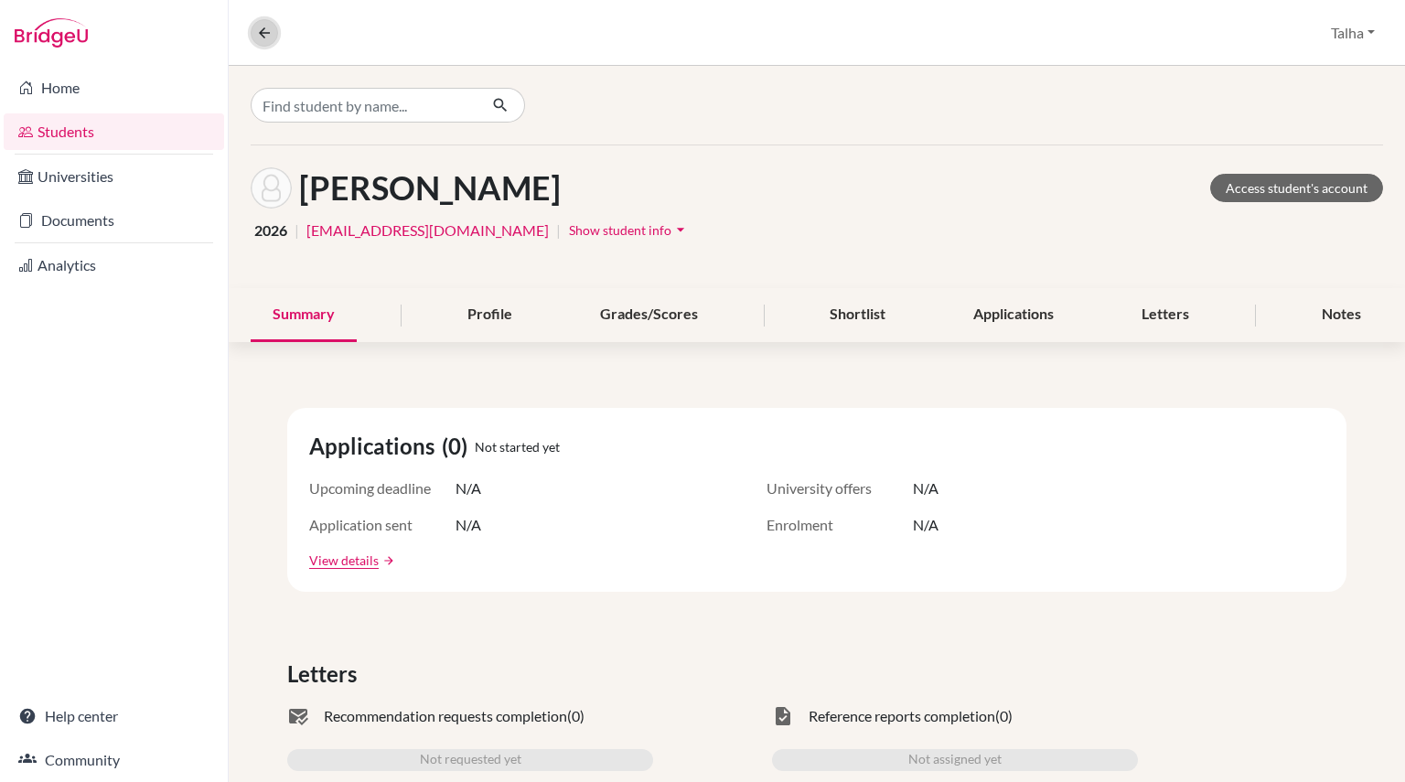
click at [261, 33] on icon at bounding box center [264, 33] width 16 height 16
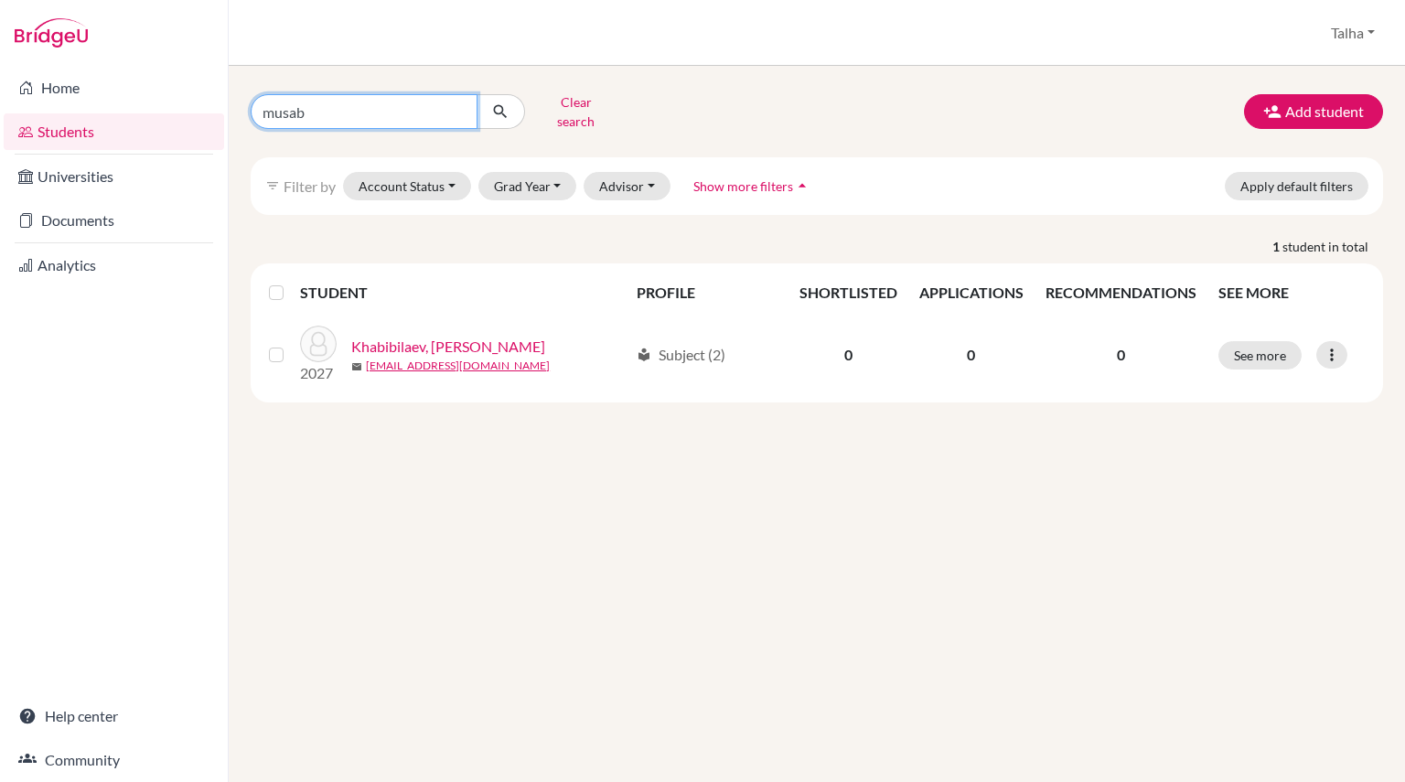
click at [370, 95] on input "musab" at bounding box center [364, 111] width 227 height 35
click at [458, 98] on input "musab" at bounding box center [364, 111] width 227 height 35
click at [455, 102] on input "musab" at bounding box center [364, 111] width 227 height 35
click at [596, 62] on div "Students overview [GEOGRAPHIC_DATA] Profile School Settings Log out" at bounding box center [817, 33] width 1176 height 66
